Goal: Task Accomplishment & Management: Complete application form

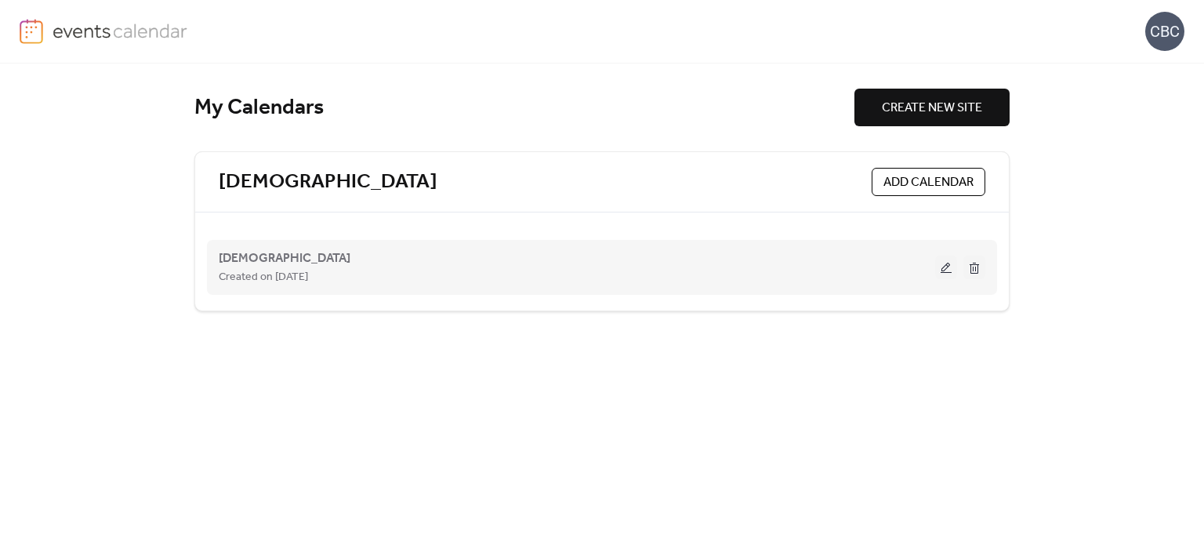
click at [946, 269] on button at bounding box center [946, 267] width 22 height 24
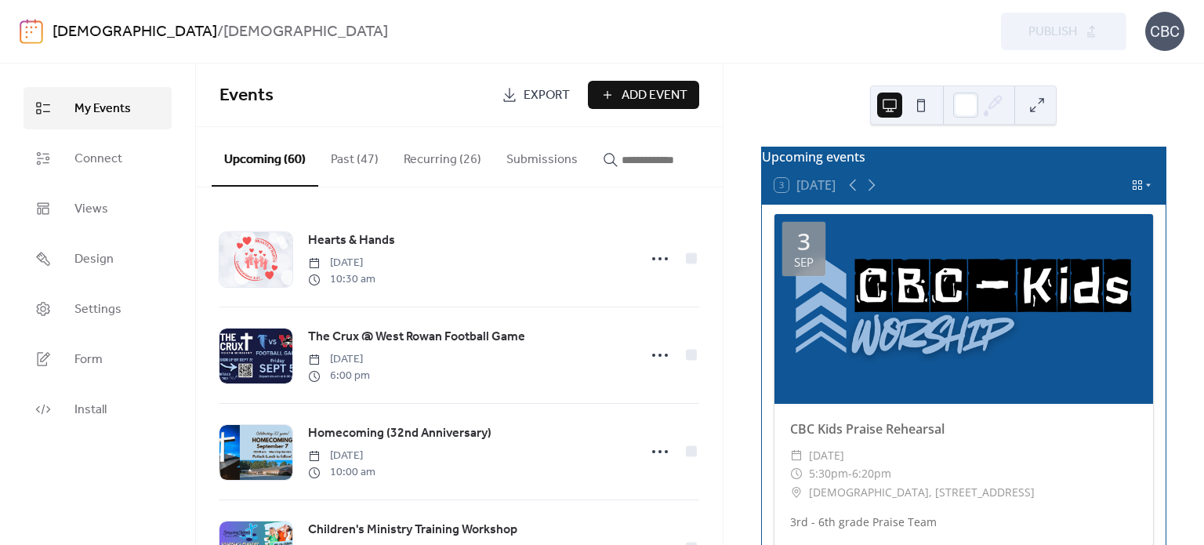
click at [1143, 190] on icon at bounding box center [1147, 184] width 9 height 9
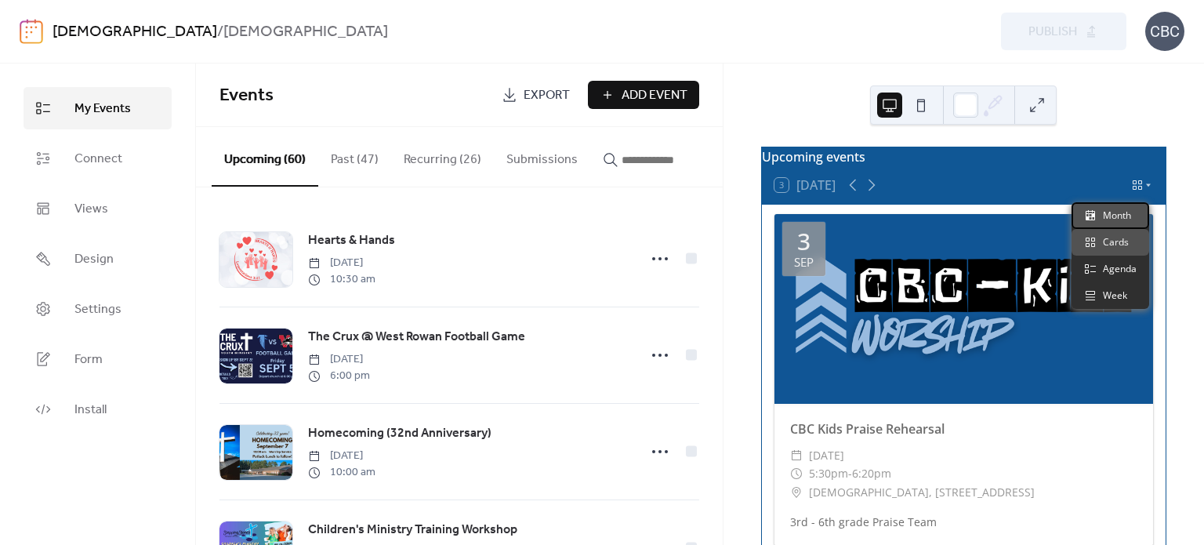
click at [1123, 212] on span "Month" at bounding box center [1117, 215] width 28 height 14
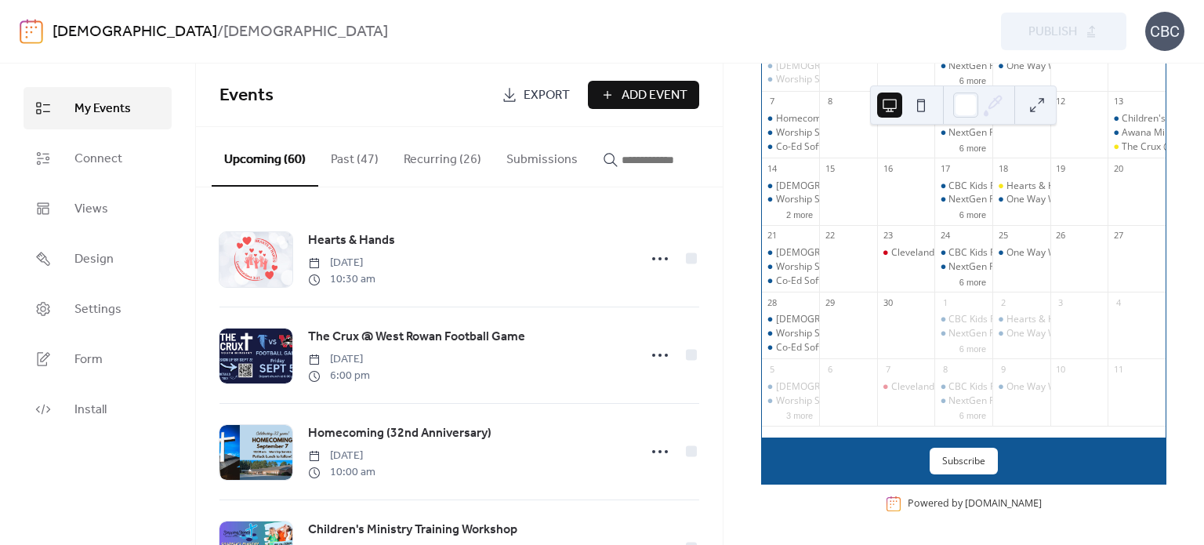
scroll to position [219, 0]
click at [629, 96] on span "Add Event" at bounding box center [654, 95] width 66 height 19
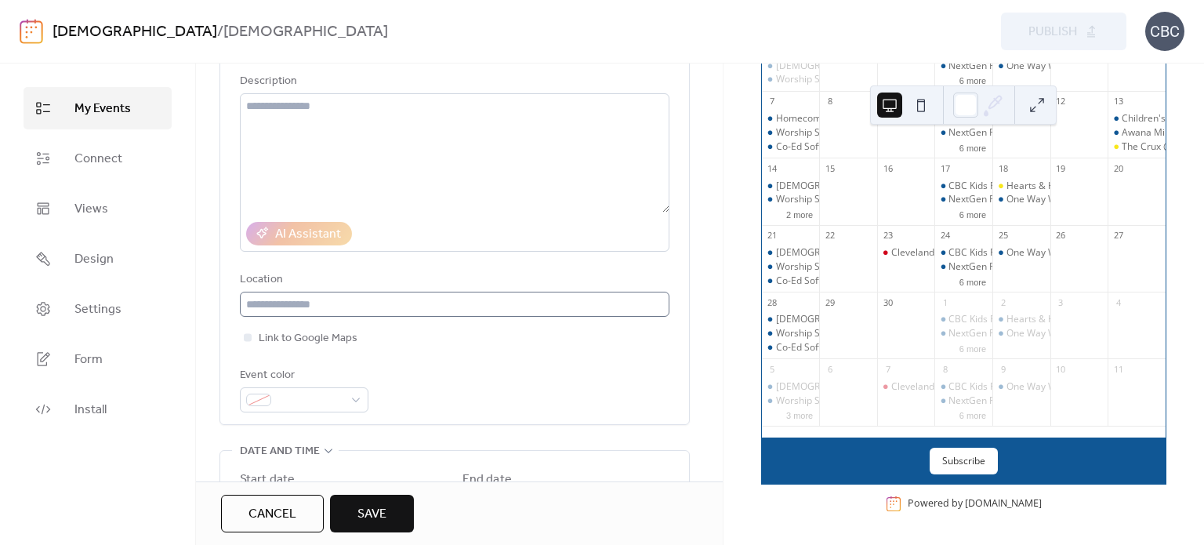
scroll to position [235, 0]
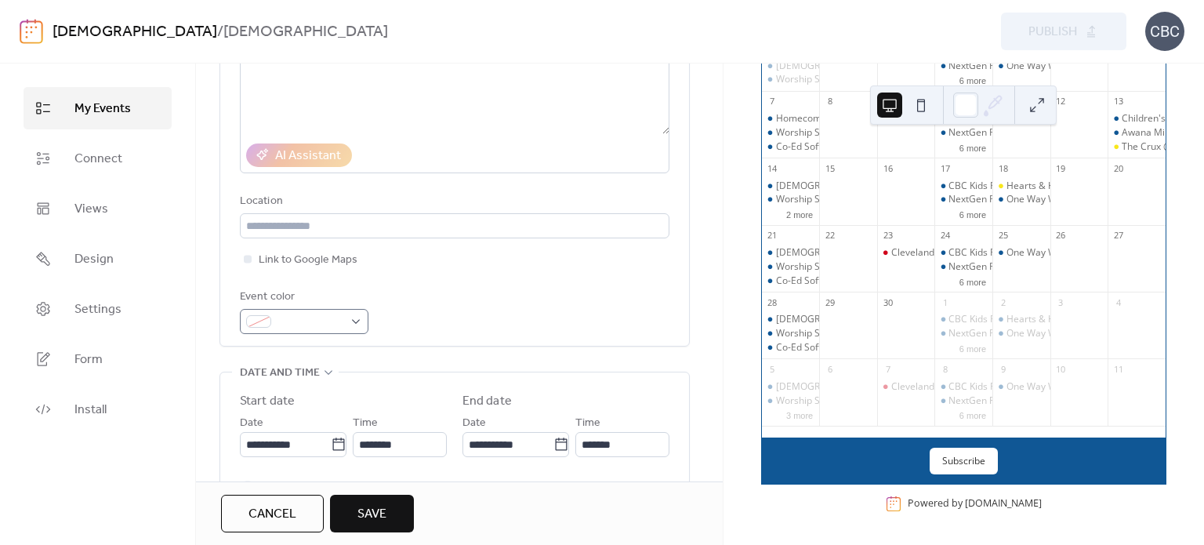
type input "*********"
click at [356, 321] on div at bounding box center [304, 321] width 129 height 25
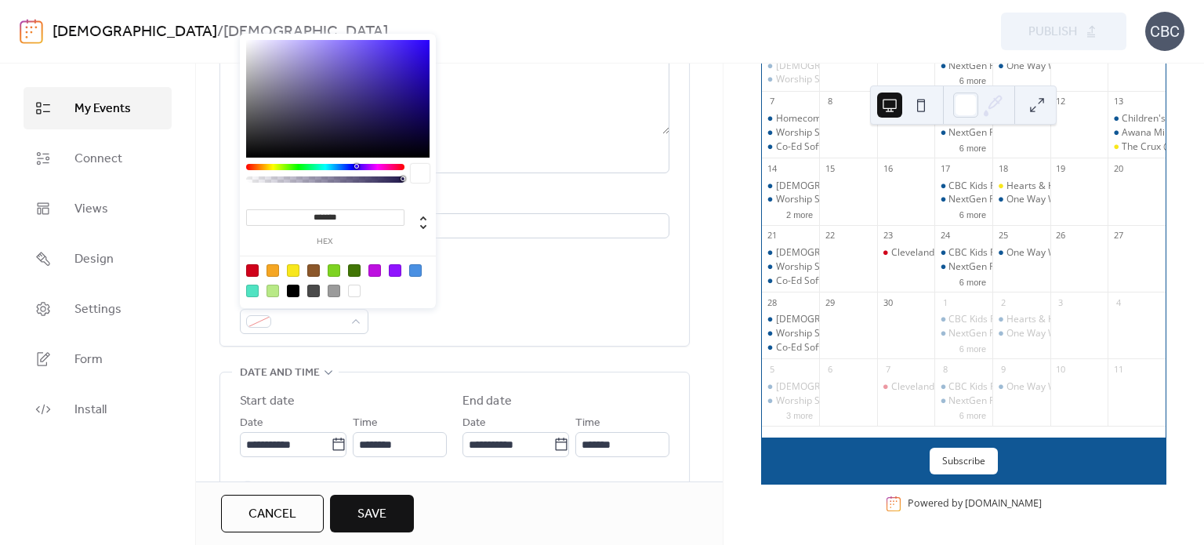
drag, startPoint x: 362, startPoint y: 215, endPoint x: 286, endPoint y: 217, distance: 76.0
click at [286, 217] on input "*******" at bounding box center [325, 217] width 158 height 16
type input "******"
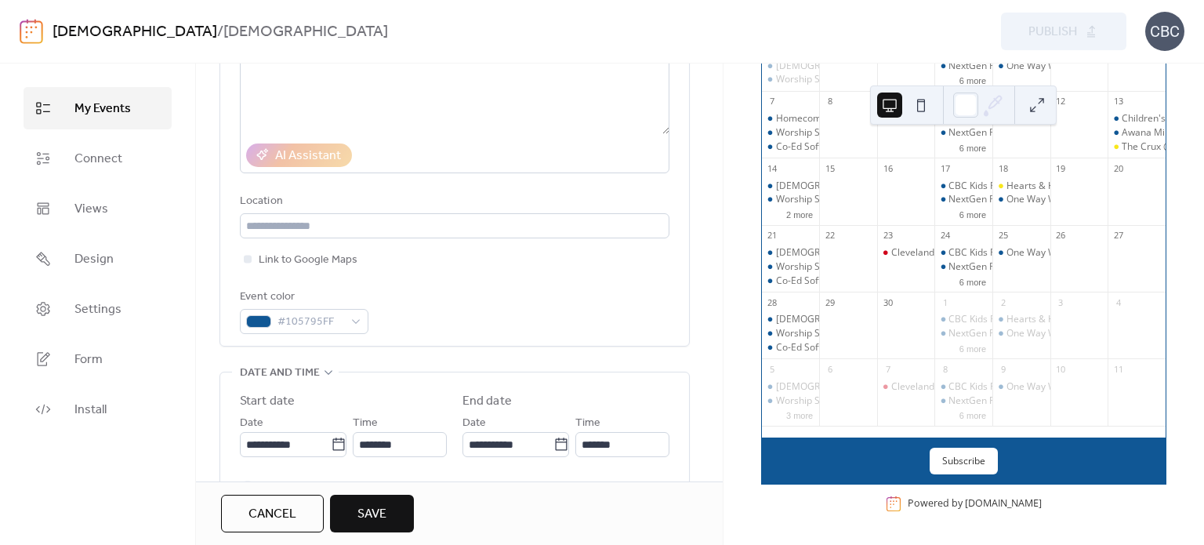
click at [501, 272] on div "Title ********* Description AI Assistant Location Link to Google Maps Event col…" at bounding box center [454, 135] width 429 height 398
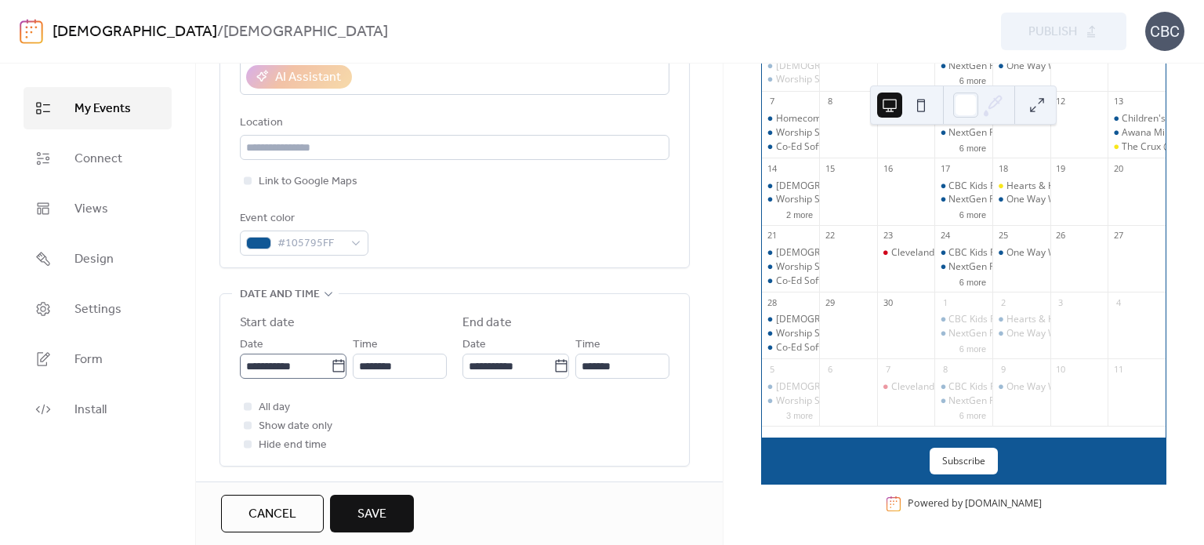
click at [332, 365] on icon at bounding box center [339, 366] width 16 height 16
click at [331, 365] on input "**********" at bounding box center [285, 365] width 91 height 25
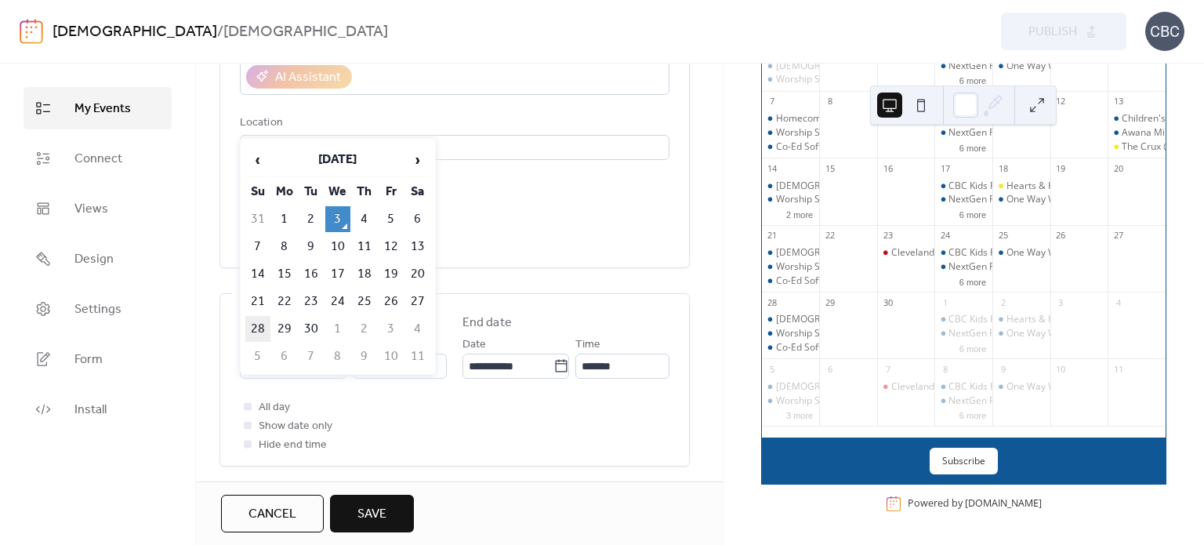
click at [254, 324] on td "28" at bounding box center [257, 329] width 25 height 26
type input "**********"
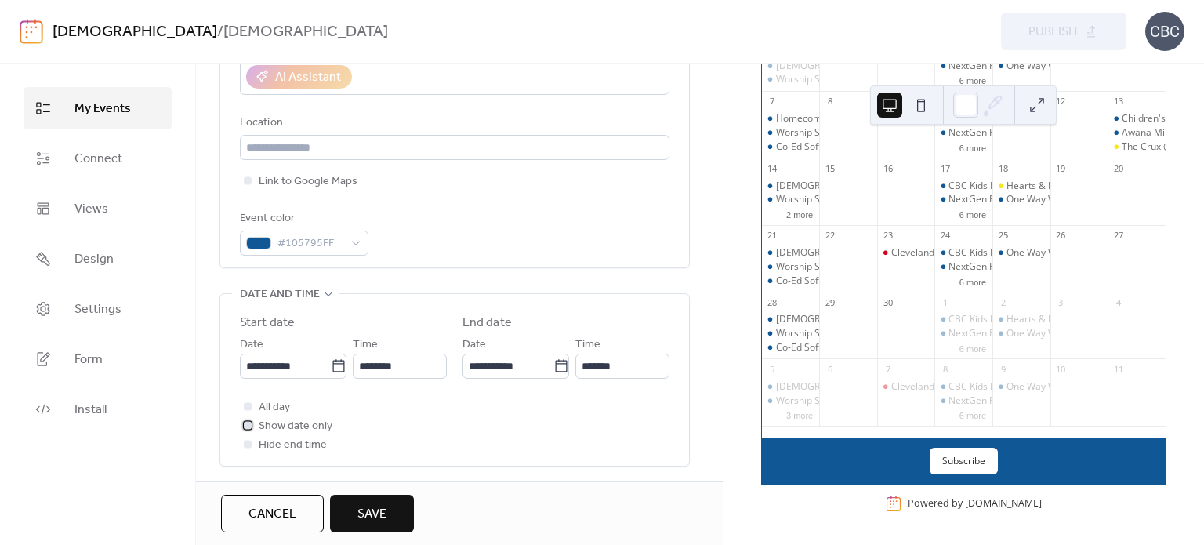
click at [247, 425] on div at bounding box center [248, 425] width 8 height 8
click at [248, 406] on div at bounding box center [248, 406] width 8 height 8
click at [248, 403] on div at bounding box center [248, 406] width 8 height 8
click at [245, 425] on icon at bounding box center [247, 424] width 5 height 5
click at [248, 404] on div at bounding box center [248, 406] width 8 height 8
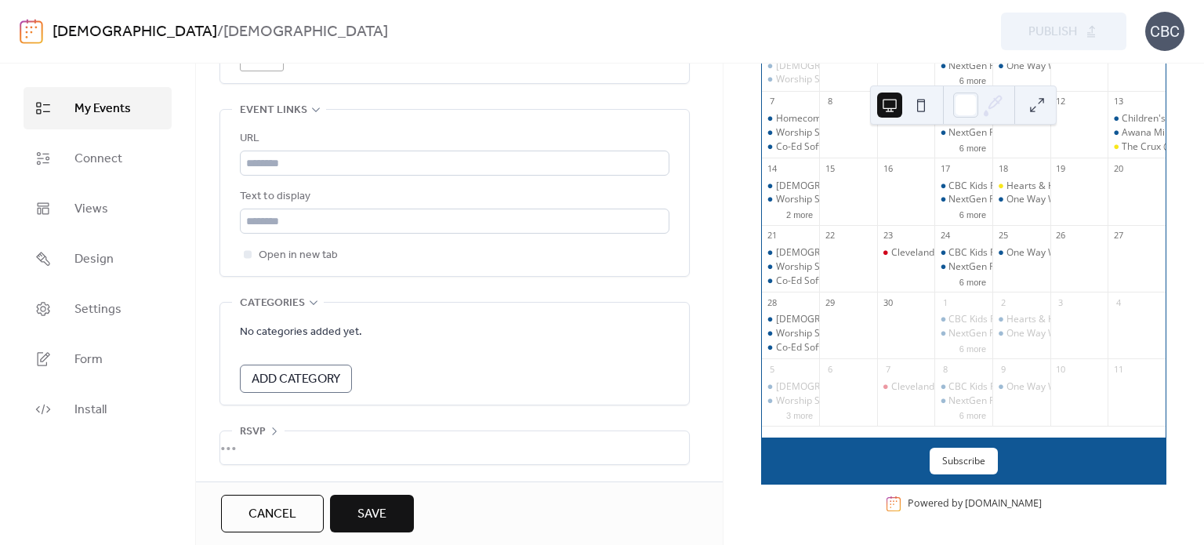
scroll to position [724, 0]
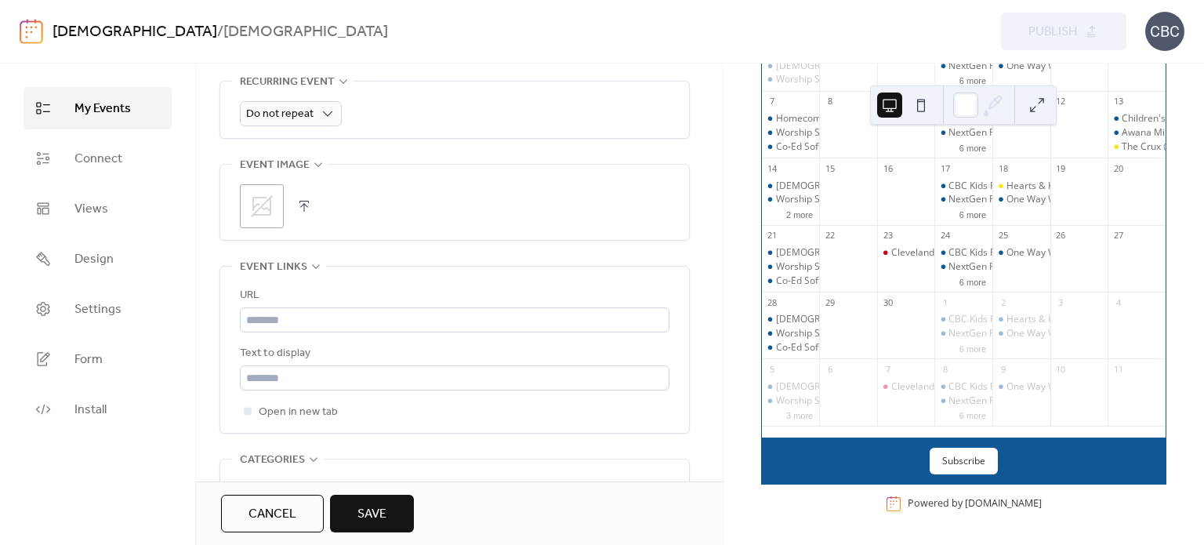
click at [375, 507] on span "Save" at bounding box center [371, 514] width 29 height 19
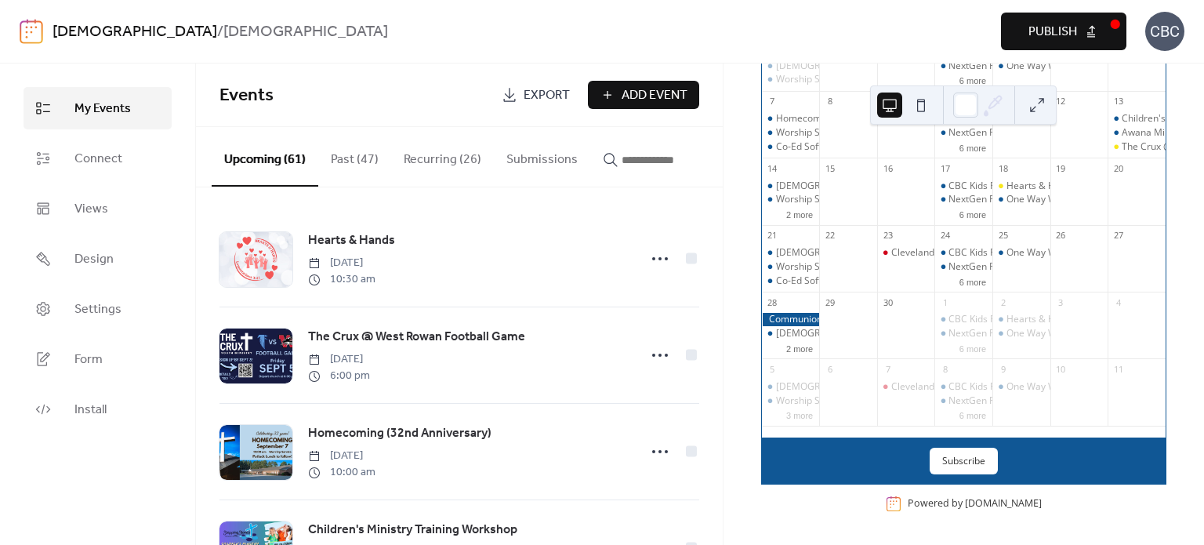
click at [1034, 23] on span "Publish" at bounding box center [1052, 32] width 49 height 19
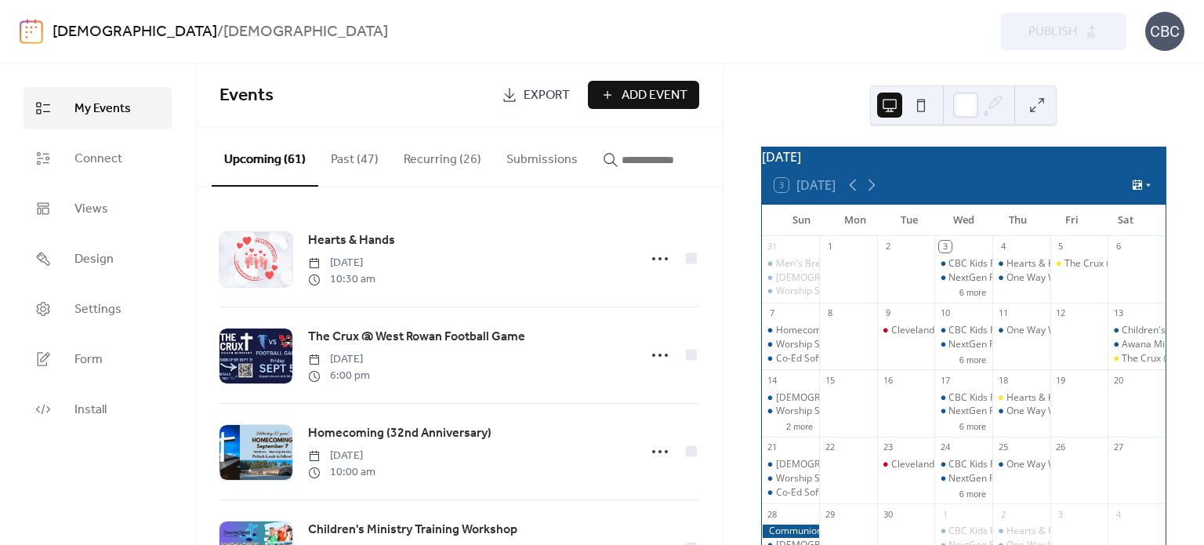
click at [1144, 187] on div at bounding box center [1142, 185] width 22 height 13
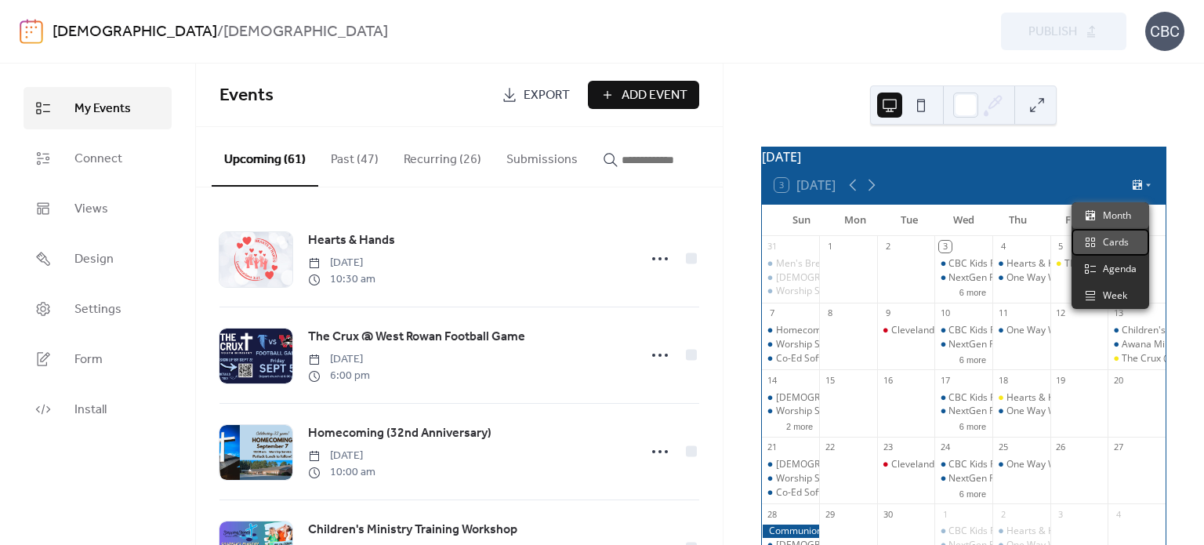
click at [1113, 235] on span "Cards" at bounding box center [1116, 242] width 26 height 14
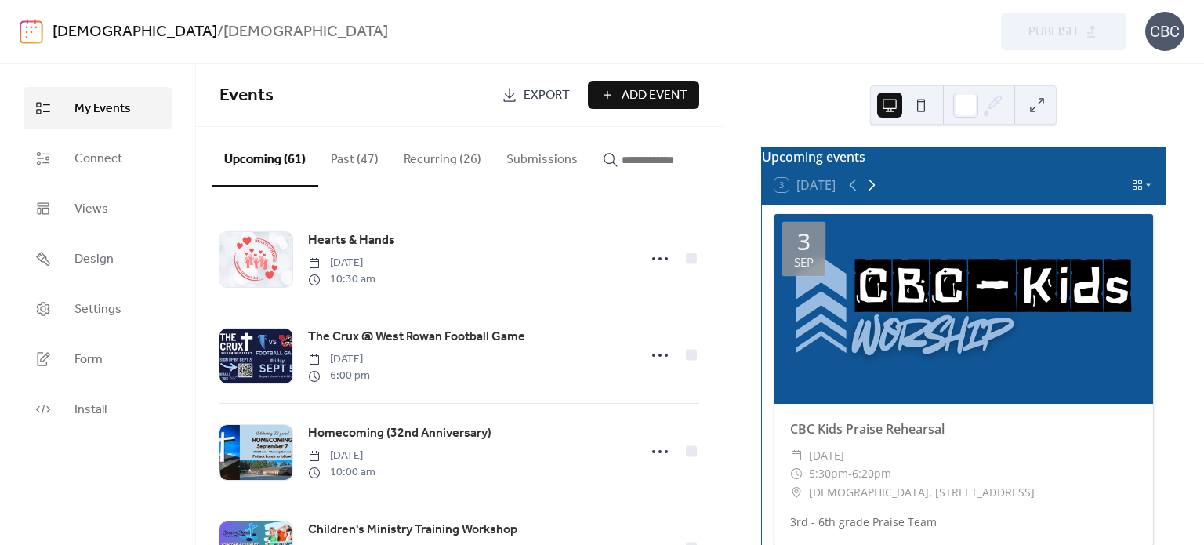
click at [874, 194] on icon at bounding box center [871, 185] width 19 height 19
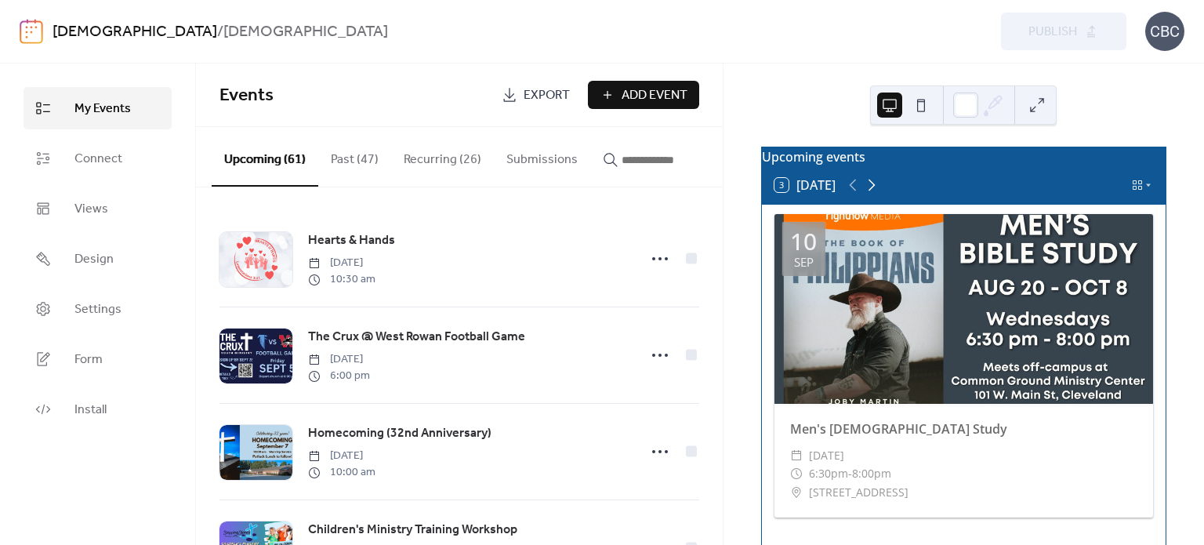
click at [874, 194] on icon at bounding box center [871, 185] width 19 height 19
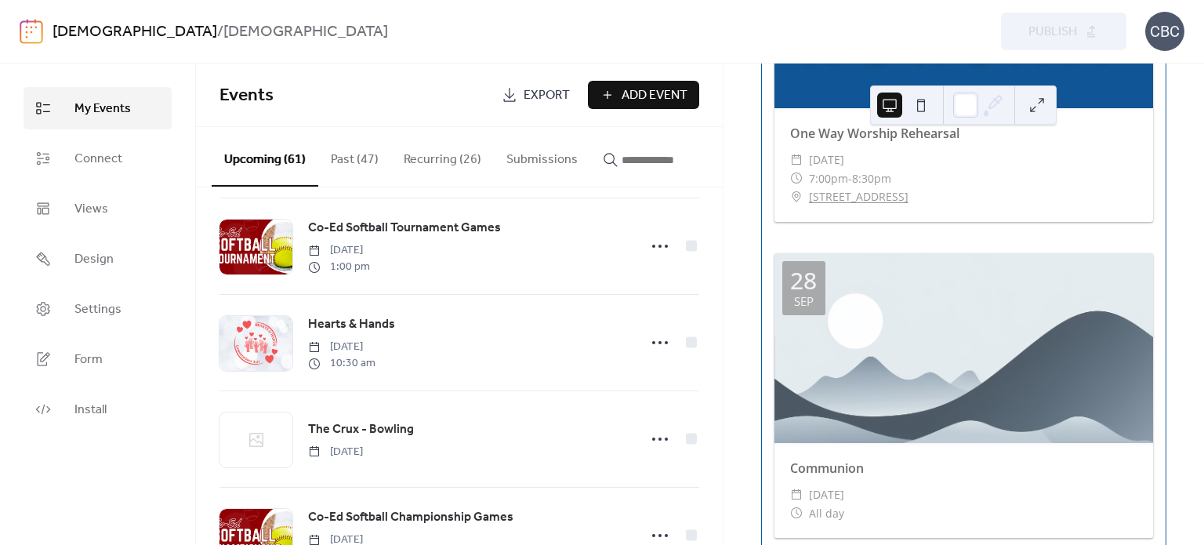
scroll to position [627, 0]
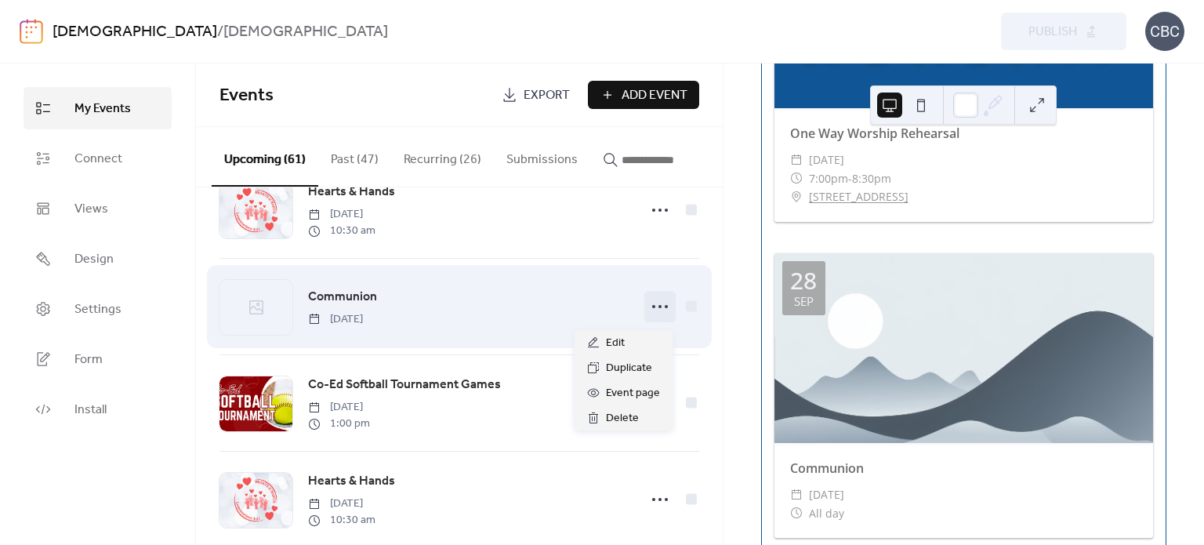
click at [652, 311] on icon at bounding box center [659, 306] width 25 height 25
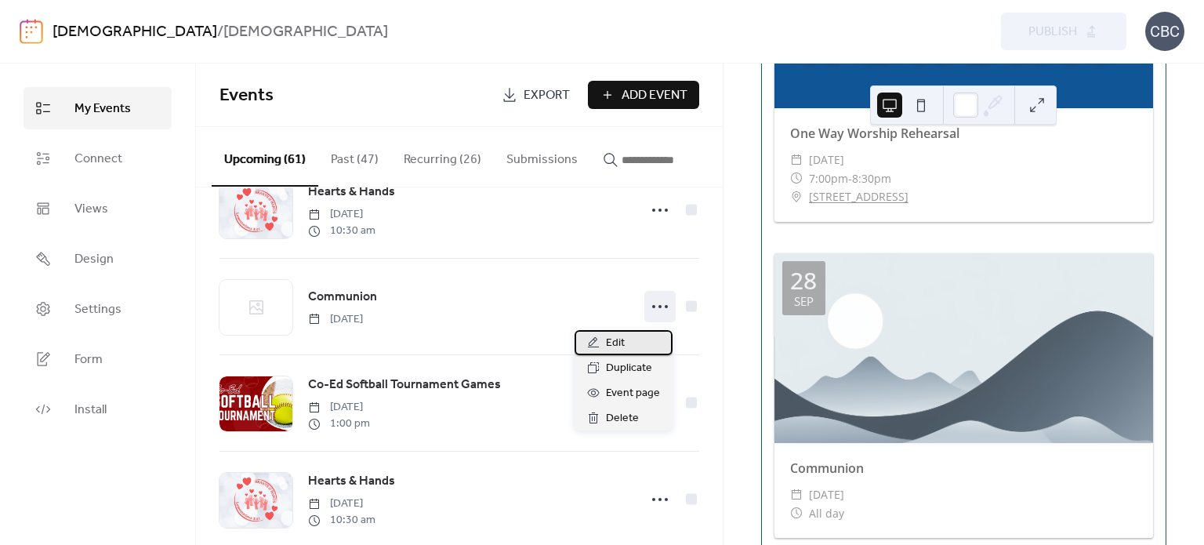
click at [623, 342] on span "Edit" at bounding box center [615, 343] width 19 height 19
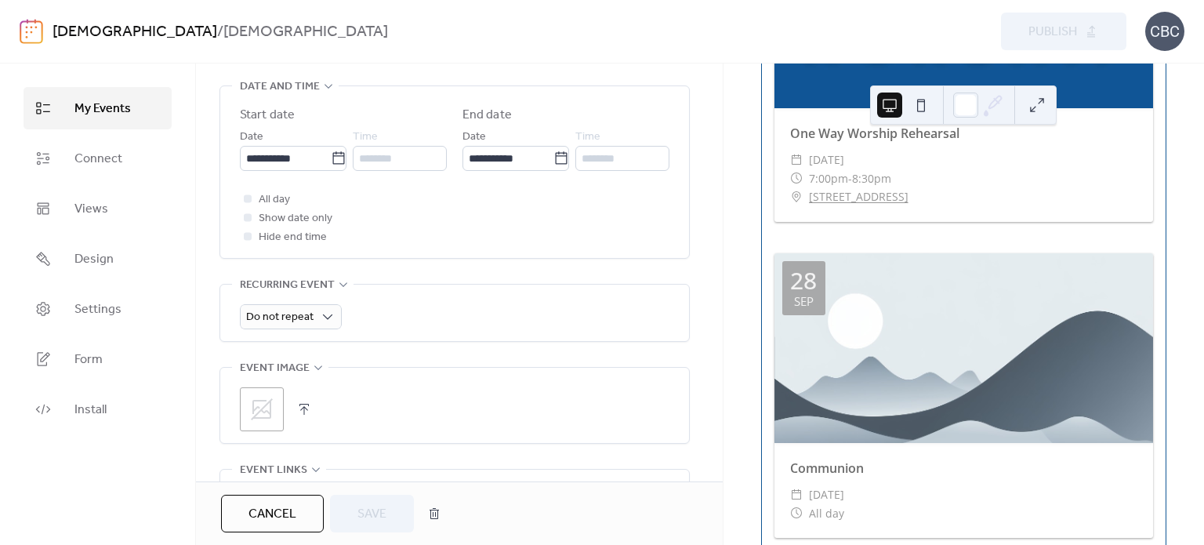
scroll to position [549, 0]
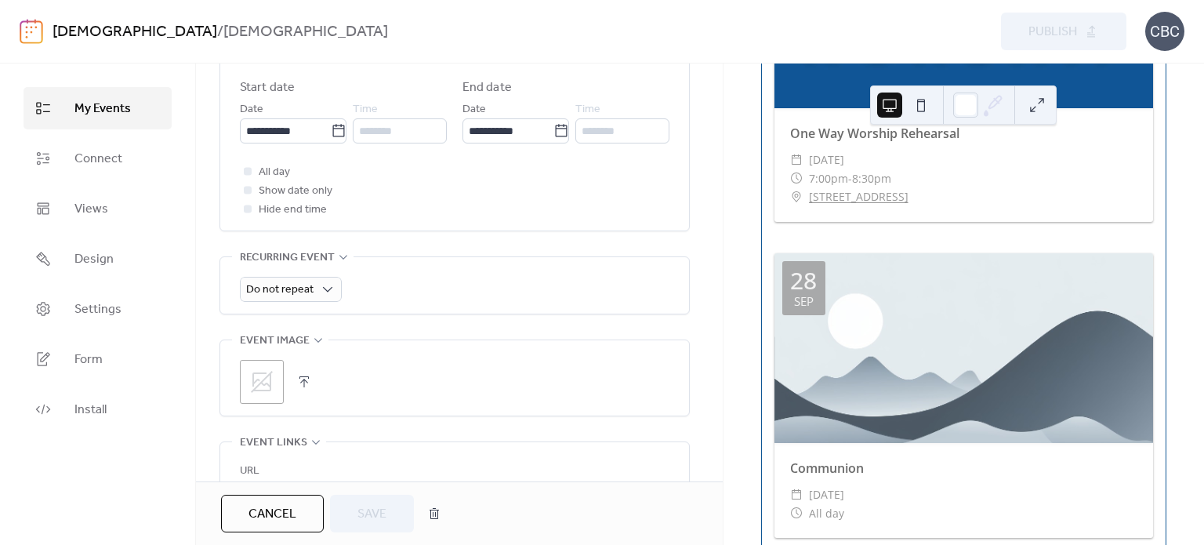
click at [251, 375] on icon at bounding box center [261, 381] width 25 height 25
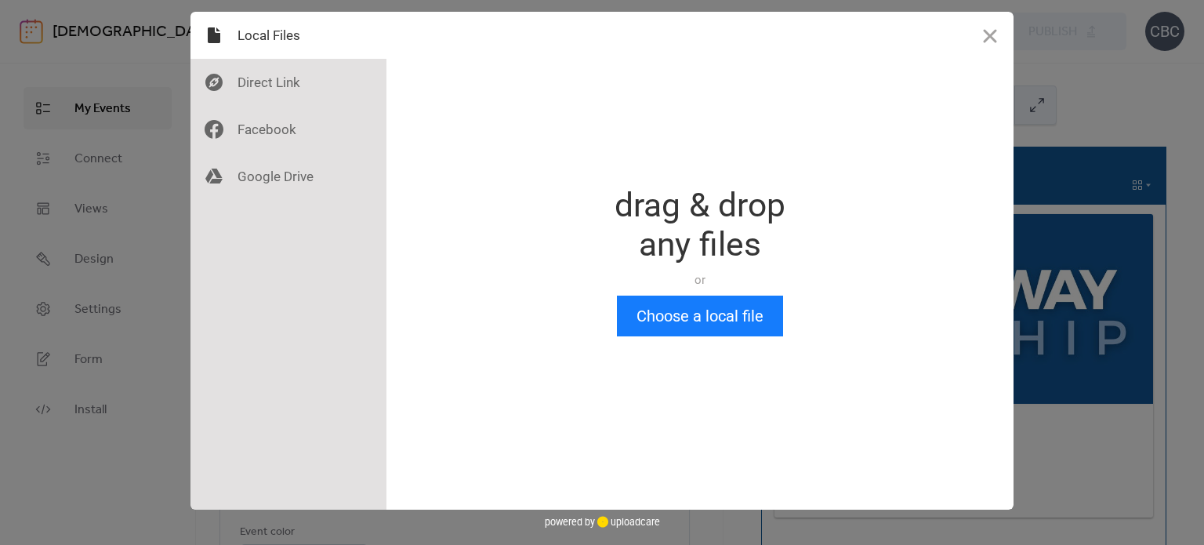
scroll to position [0, 0]
click at [654, 302] on button "Choose a local file" at bounding box center [700, 315] width 166 height 41
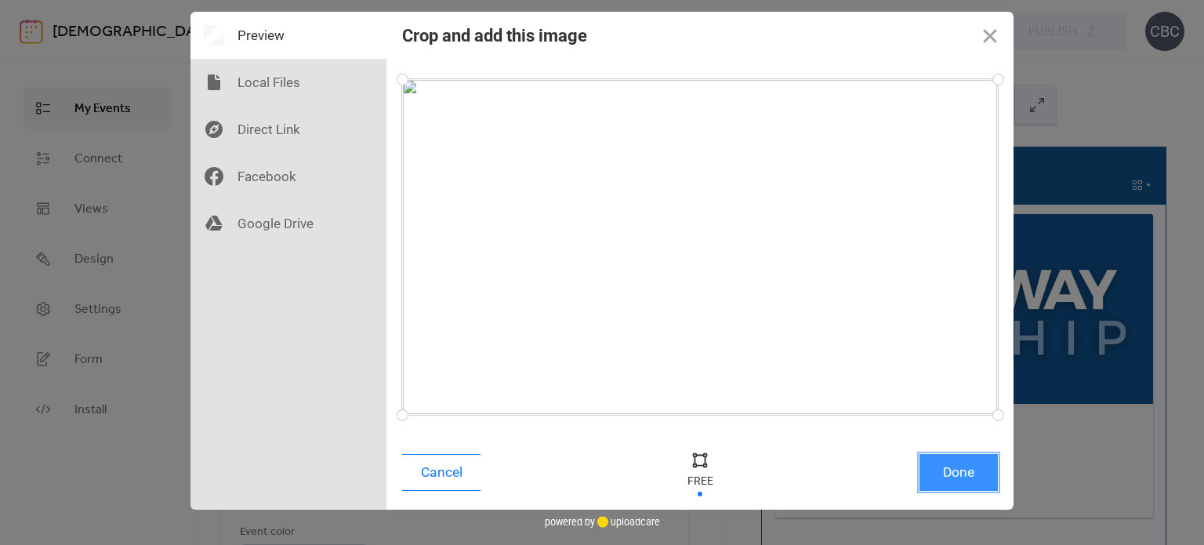
click at [953, 473] on button "Done" at bounding box center [958, 472] width 78 height 37
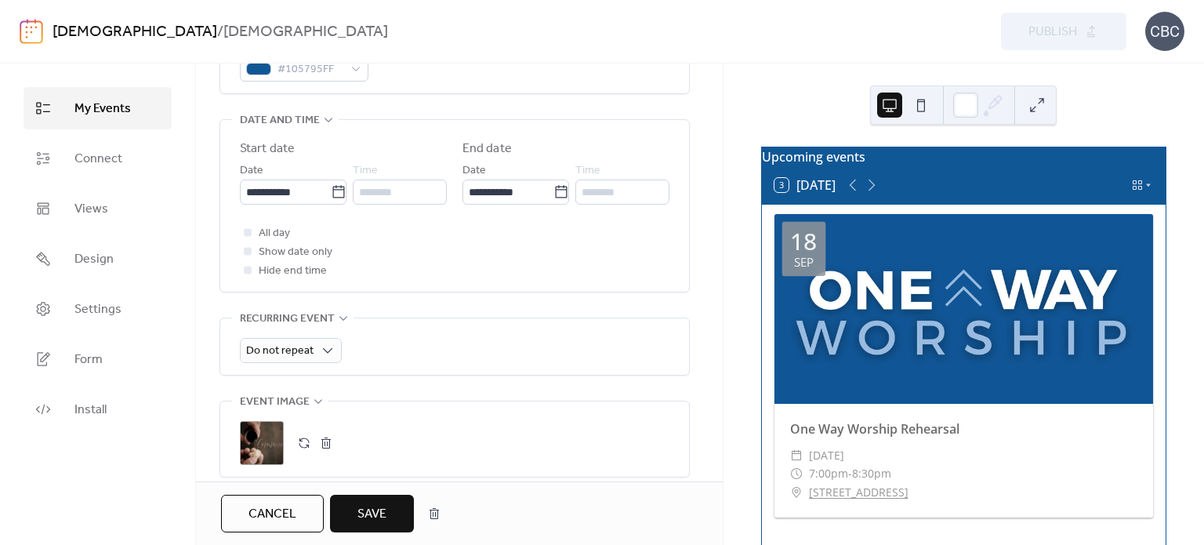
scroll to position [549, 0]
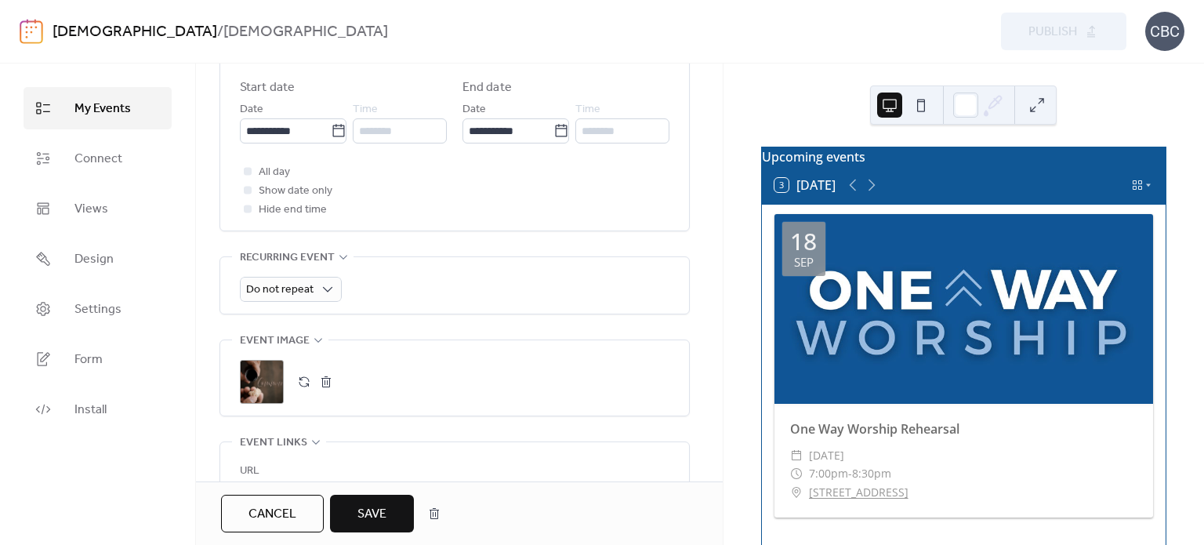
click at [375, 506] on span "Save" at bounding box center [371, 514] width 29 height 19
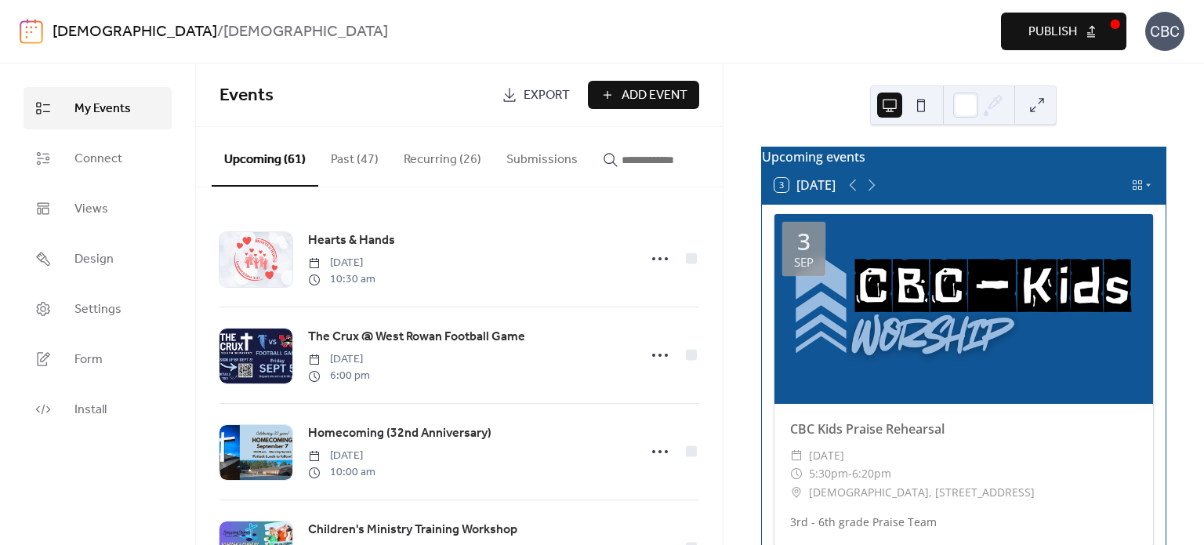
click at [1058, 36] on span "Publish" at bounding box center [1052, 32] width 49 height 19
click at [867, 194] on icon at bounding box center [871, 185] width 19 height 19
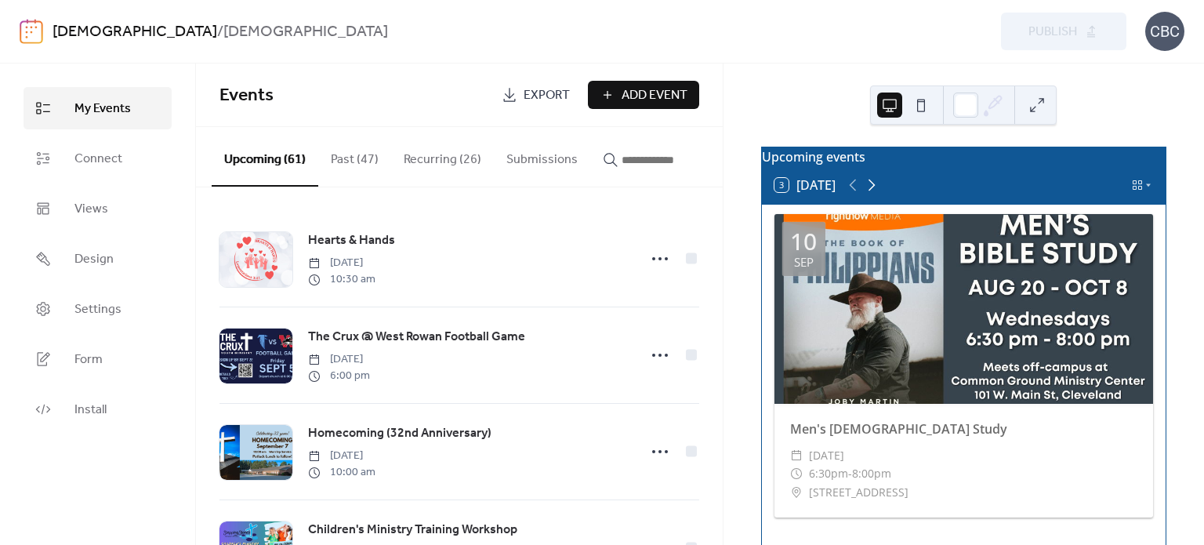
click at [871, 194] on icon at bounding box center [871, 185] width 19 height 19
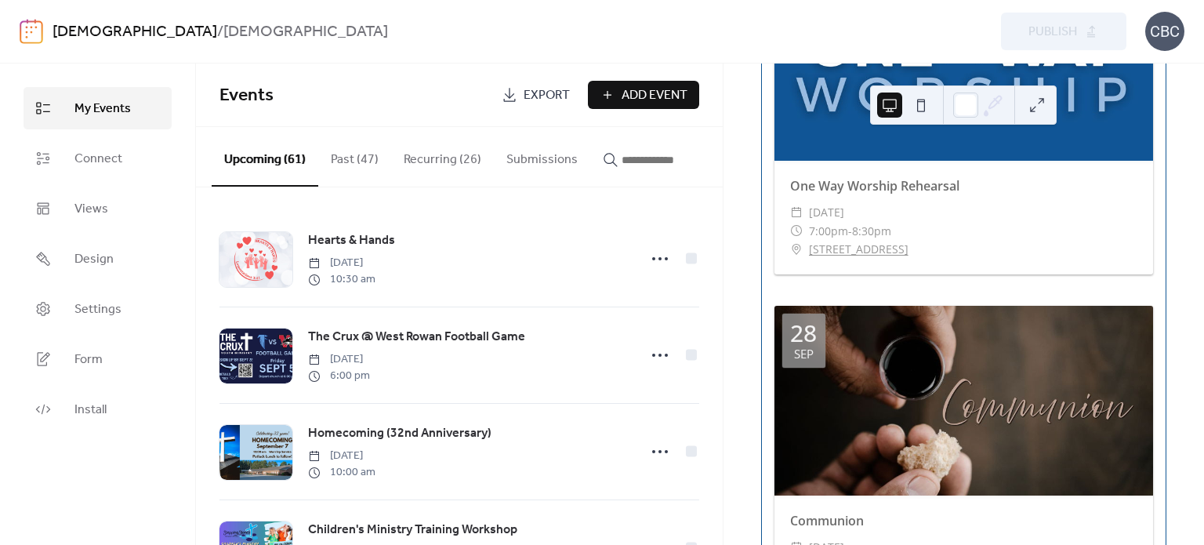
scroll to position [5172, 0]
